Goal: Information Seeking & Learning: Learn about a topic

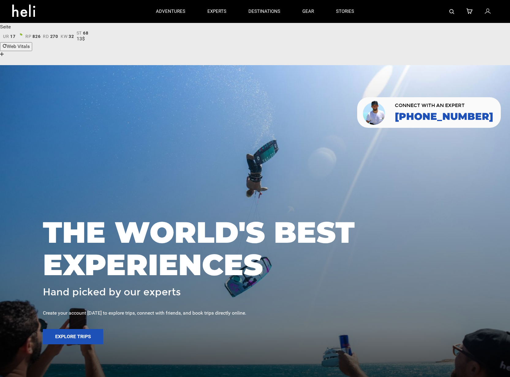
drag, startPoint x: 378, startPoint y: 100, endPoint x: 402, endPoint y: 100, distance: 23.9
click at [379, 100] on div at bounding box center [255, 253] width 510 height 377
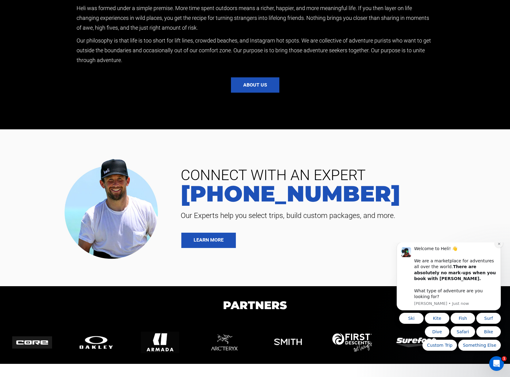
click at [499, 246] on icon "Dismiss notification" at bounding box center [498, 243] width 3 height 3
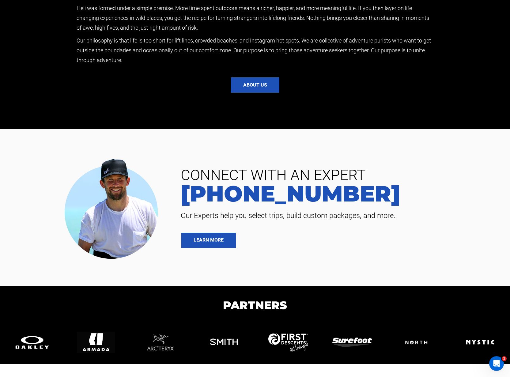
click at [481, 297] on h1 "Partners" at bounding box center [255, 305] width 510 height 17
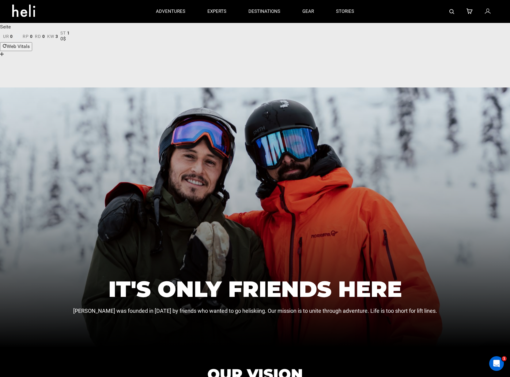
click at [324, 129] on div "IT'S ONLY FRIENDS HERE [PERSON_NAME] was founded in [DATE] by friends who wante…" at bounding box center [255, 218] width 510 height 260
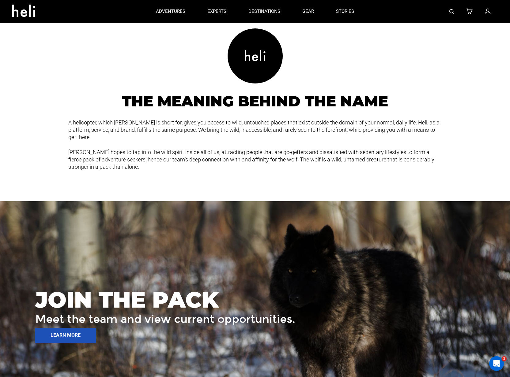
scroll to position [708, 0]
click at [407, 149] on div "[PERSON_NAME] hopes to tap into the wild spirit inside all of us, attracting pe…" at bounding box center [255, 175] width 510 height 53
click at [69, 87] on div "THE MEANING BEHIND THE NAME" at bounding box center [255, 101] width 510 height 29
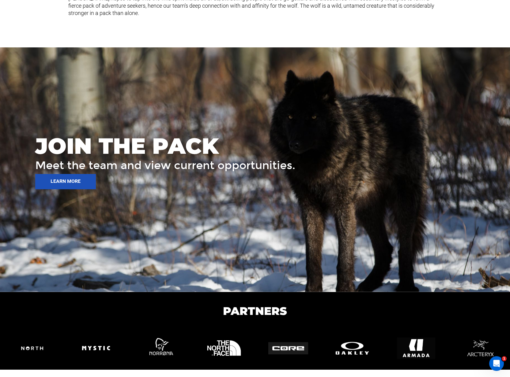
scroll to position [867, 0]
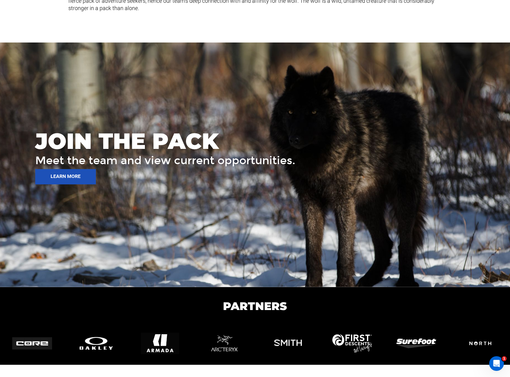
click at [242, 130] on h1 "JOIN THE PACK" at bounding box center [270, 141] width 470 height 22
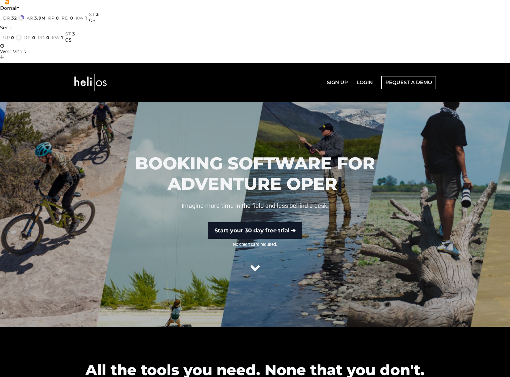
click at [307, 102] on div at bounding box center [255, 215] width 510 height 226
click at [342, 102] on div at bounding box center [255, 215] width 510 height 226
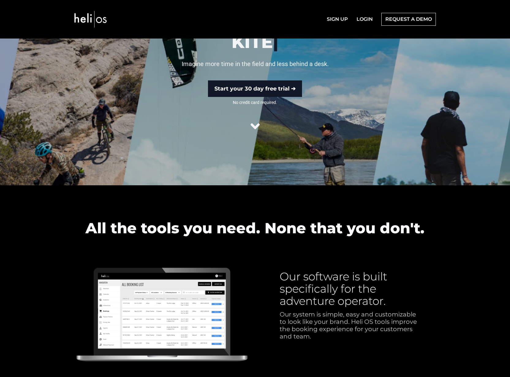
scroll to position [211, 0]
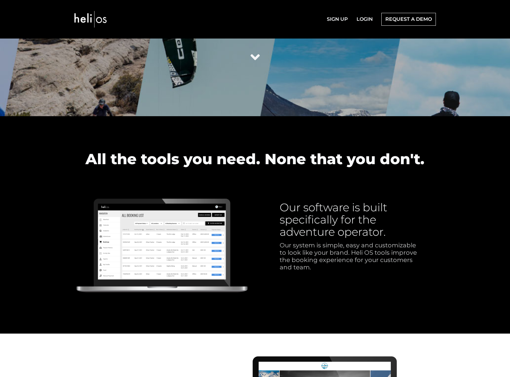
click at [397, 116] on section "All the tools you need. None that you don't. Our software is built specifically…" at bounding box center [255, 225] width 510 height 218
click at [140, 197] on img at bounding box center [161, 247] width 174 height 103
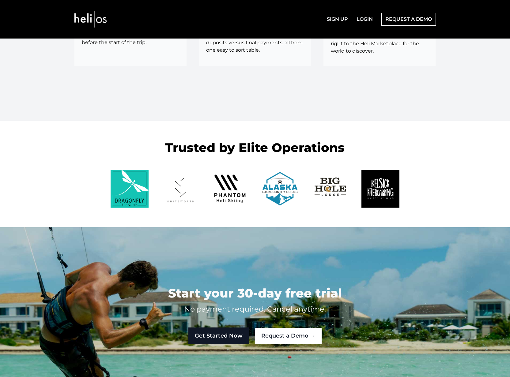
scroll to position [1400, 0]
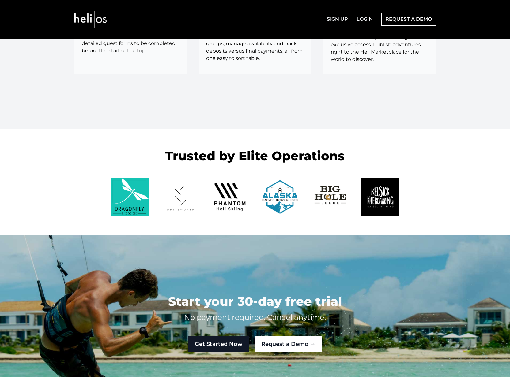
click at [132, 178] on img at bounding box center [129, 197] width 38 height 38
click at [62, 129] on section "Trusted by Elite Operations" at bounding box center [255, 182] width 510 height 106
click at [95, 129] on section "Trusted by Elite Operations" at bounding box center [255, 182] width 510 height 106
